Goal: Find specific page/section: Find specific page/section

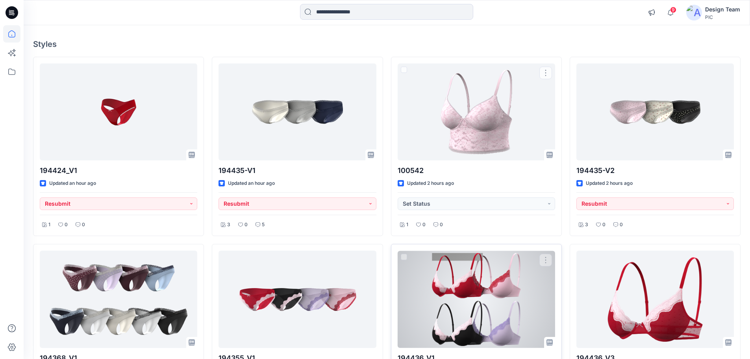
scroll to position [68, 0]
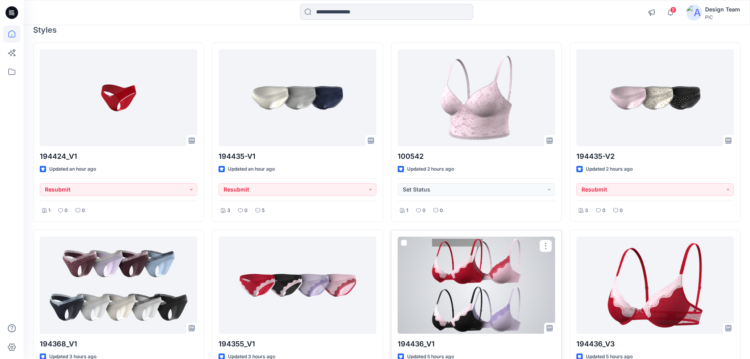
click at [480, 272] on div at bounding box center [477, 284] width 158 height 97
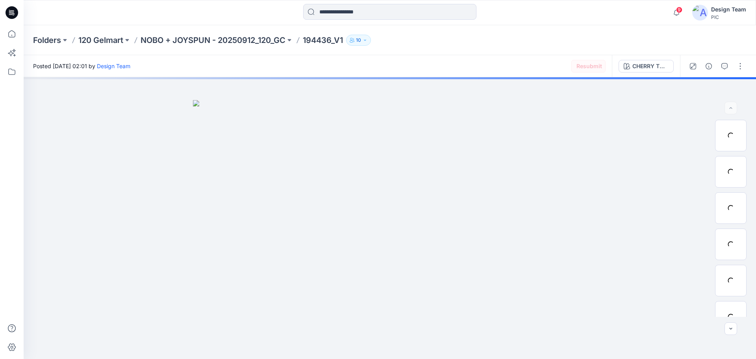
click at [219, 39] on p "NOBO + JOYSPUN - 20250912_120_GC" at bounding box center [213, 40] width 145 height 11
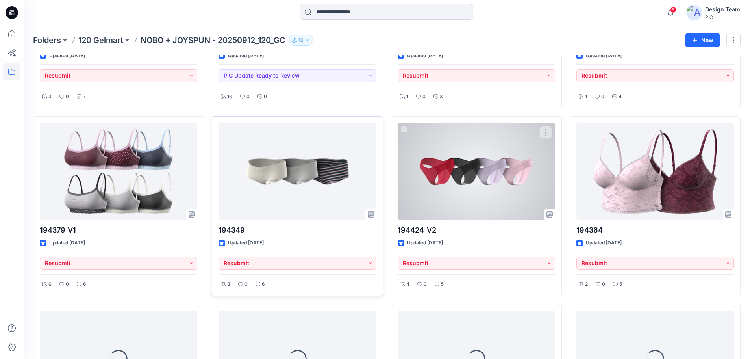
scroll to position [923, 0]
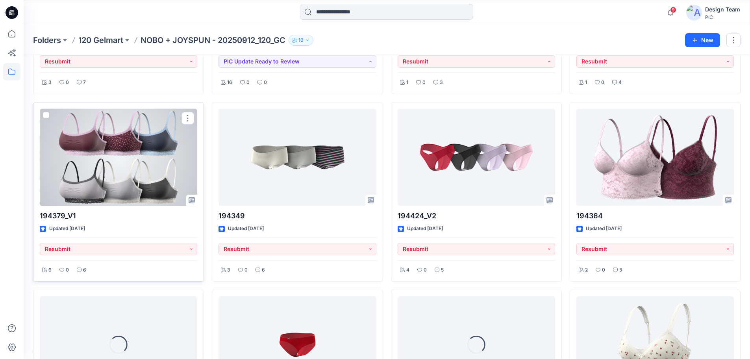
click at [123, 156] on div at bounding box center [119, 157] width 158 height 97
